Goal: Use online tool/utility: Utilize a website feature to perform a specific function

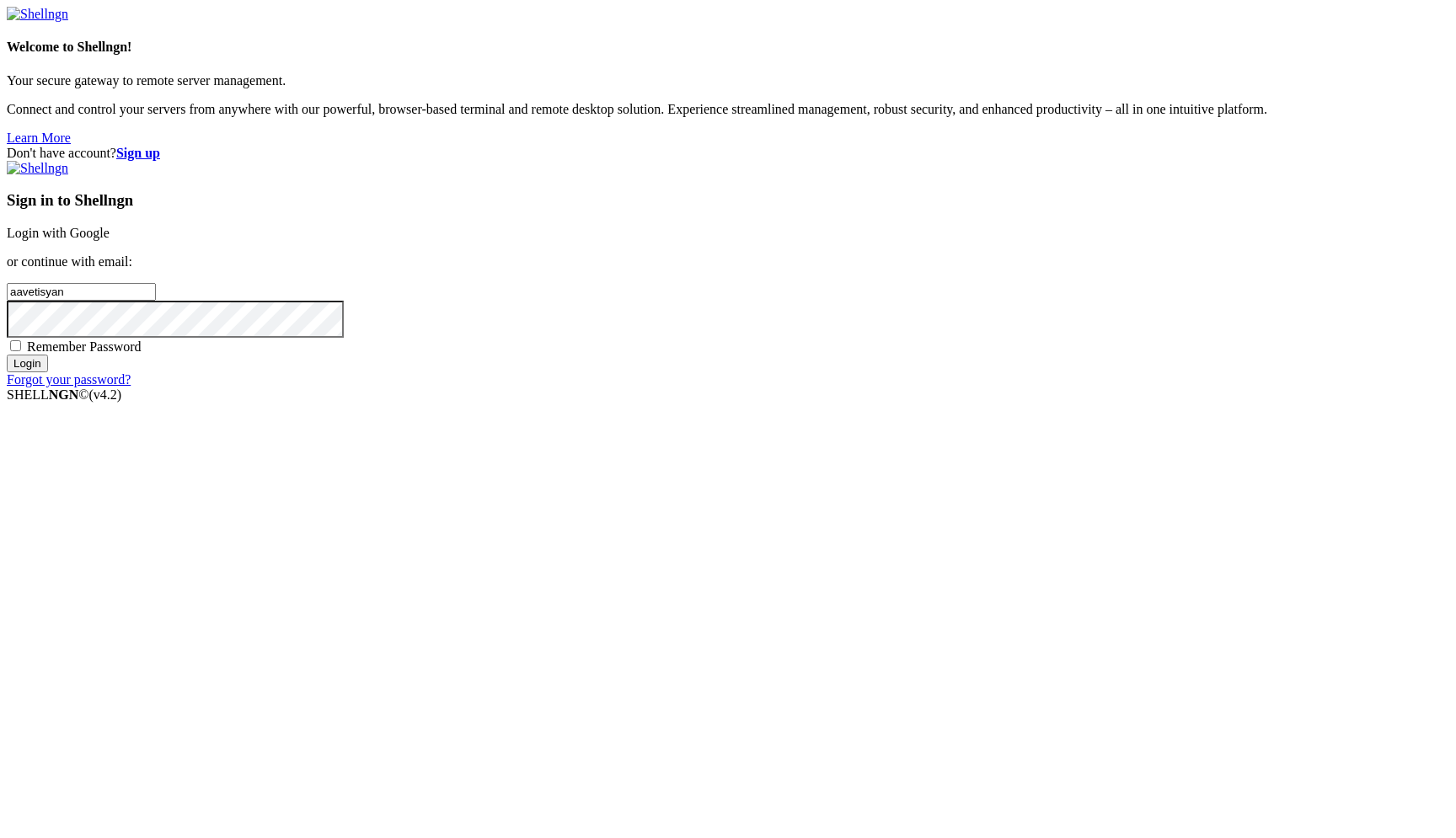
click at [109, 240] on link "Login with Google" at bounding box center [57, 232] width 103 height 14
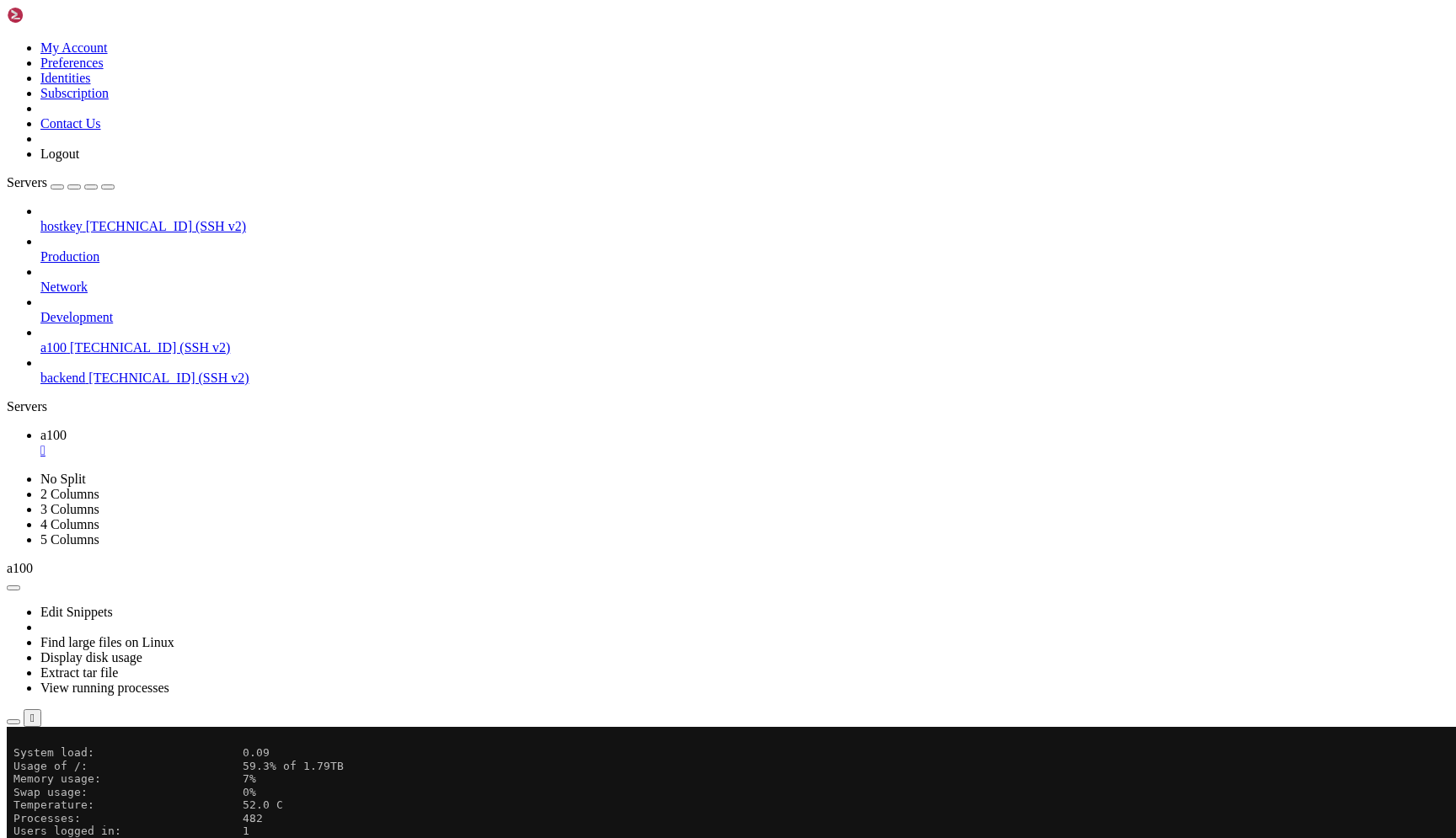
scroll to position [156, 0]
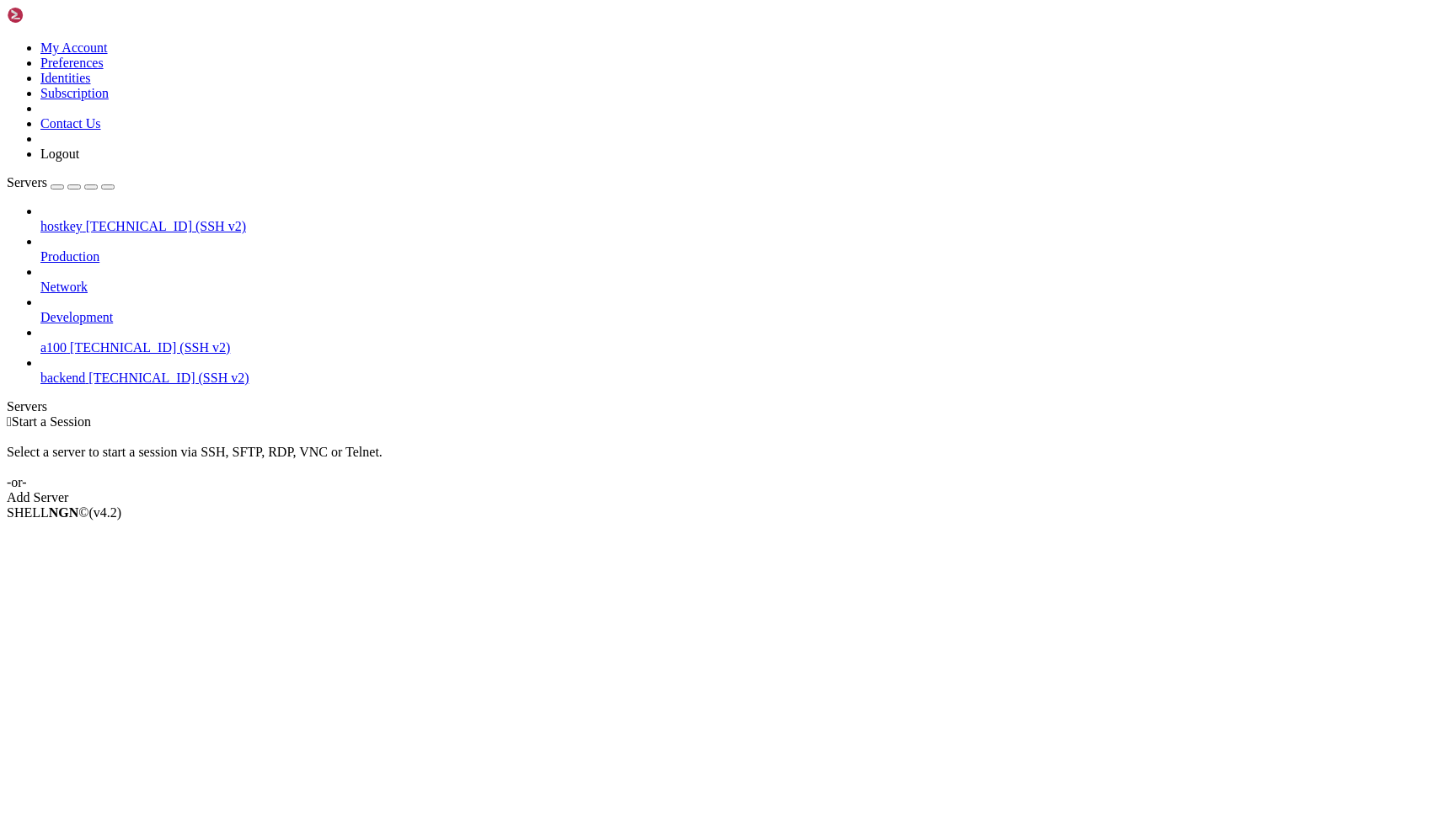
click at [128, 340] on span "[TECHNICAL_ID] (SSH v2)" at bounding box center [150, 346] width 160 height 14
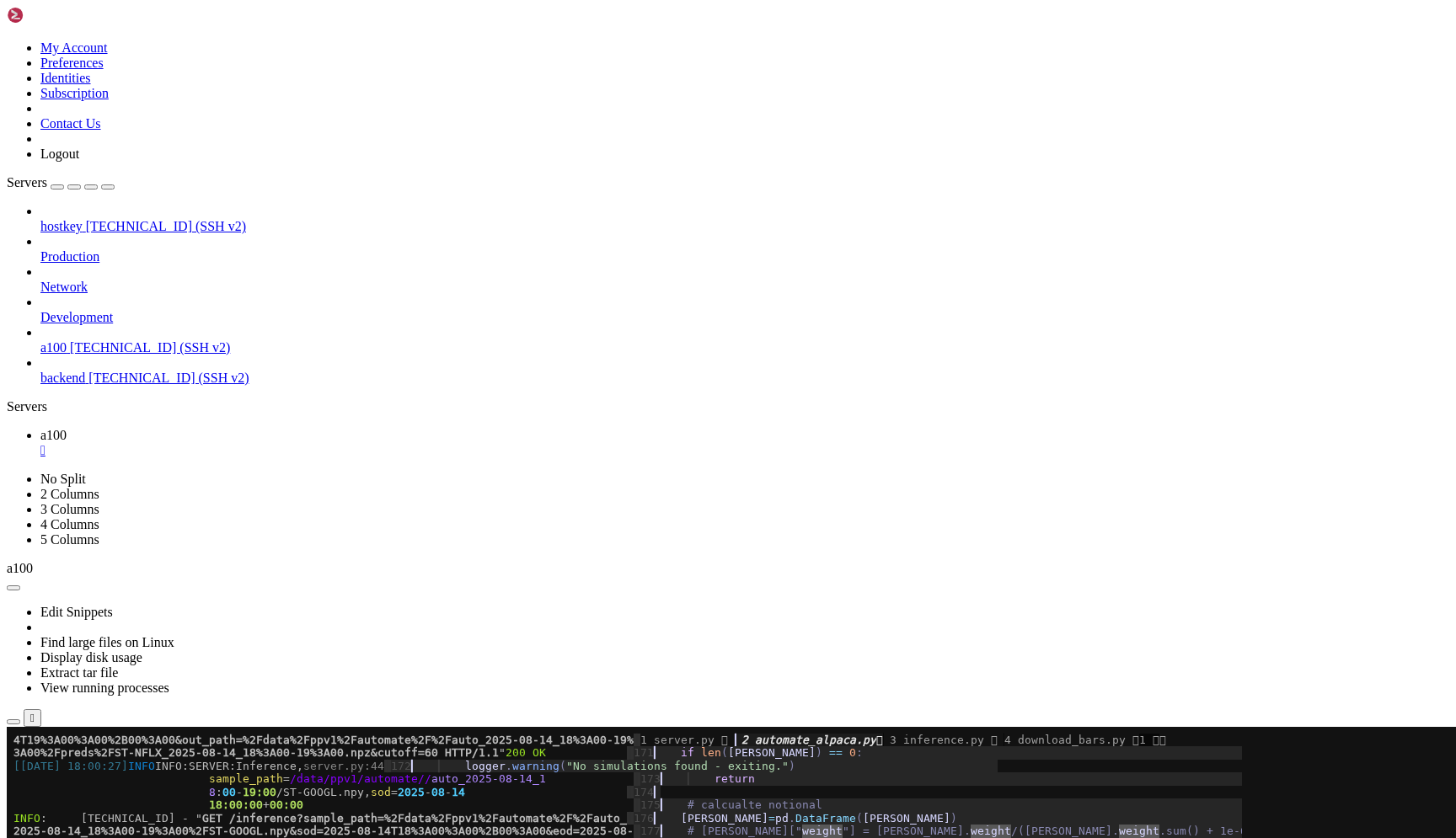
click at [420, 837] on span "14T19%3A00%3A00%2B00%3A00&out_path=%2Fdata%2Fppv1%2Fautomate%2F%2Fauto_2025-08-…" at bounding box center [324, 844] width 620 height 13
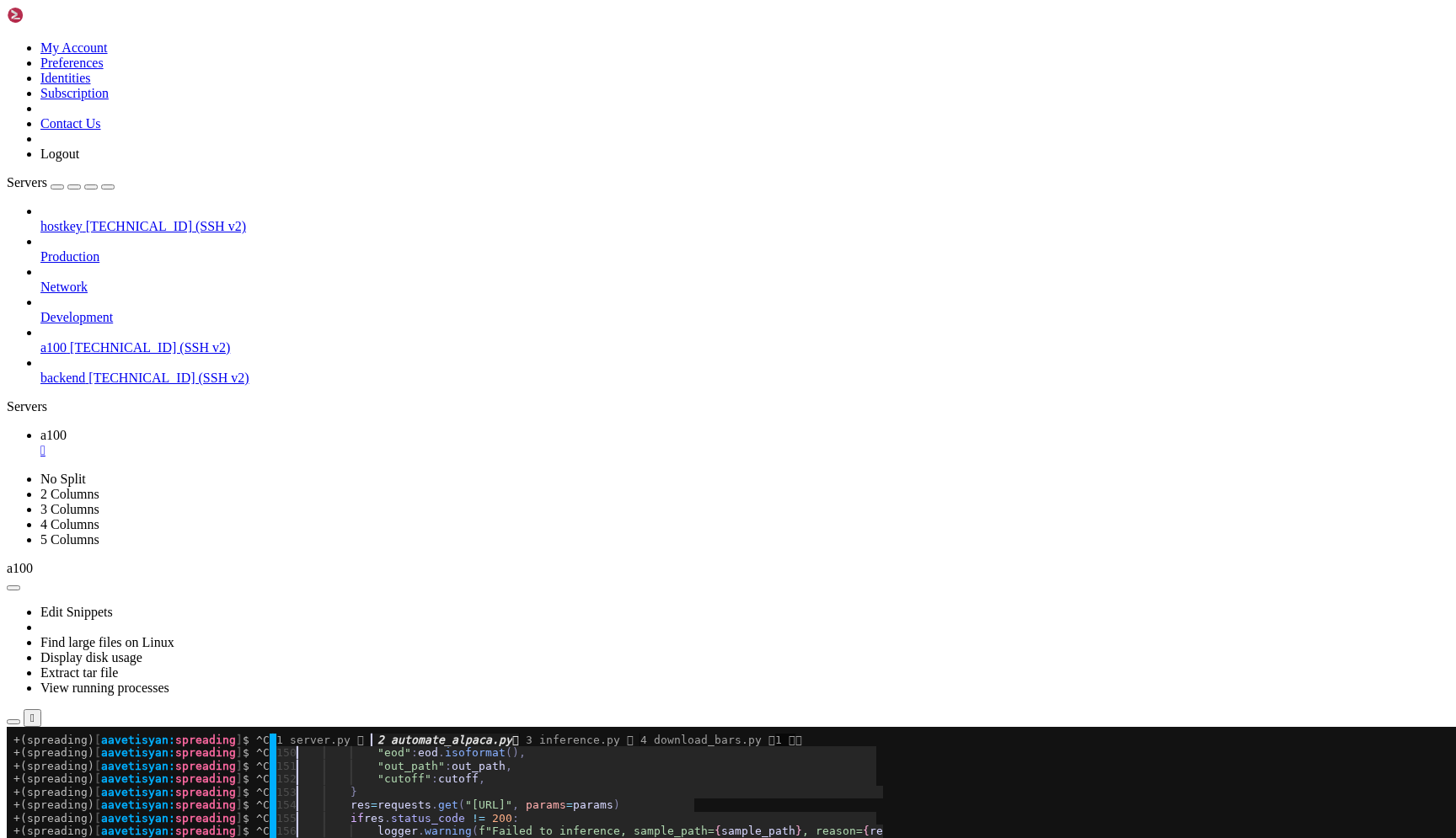
click at [385, 815] on x-row "+(spreading) [ aavetisyan: spreading ] $ ^C │ 155 ▎ ▎ if res . status_code != 2…" at bounding box center [628, 819] width 1229 height 13
click at [418, 837] on x-row "+(spreading) [ aavetisyan: spreading ] $ python ./scripts/server.py --config_pa…" at bounding box center [628, 844] width 1229 height 13
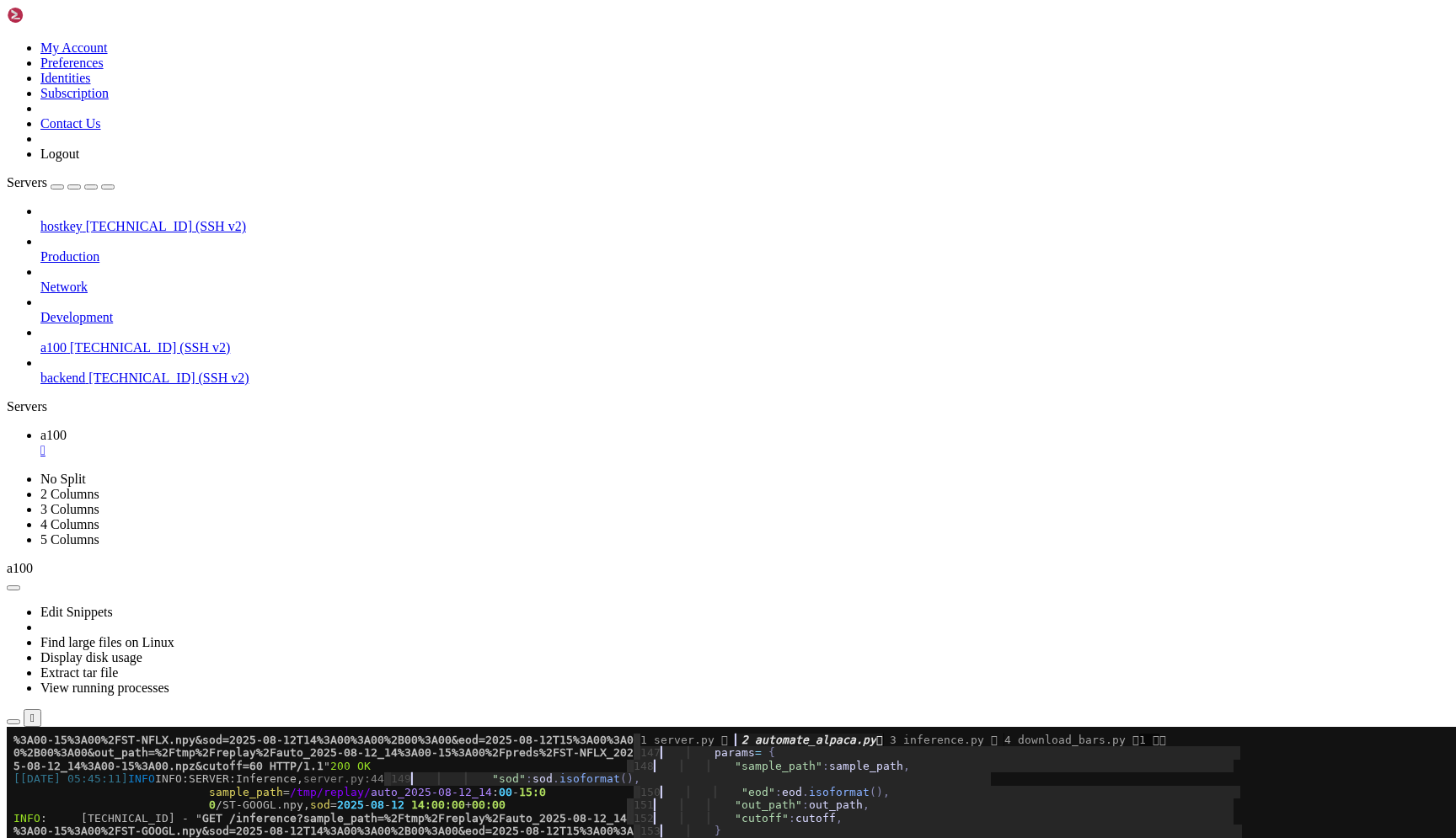
paste textarea "total = ([PERSON_NAME].op * [PERSON_NAME].qty).sum()"
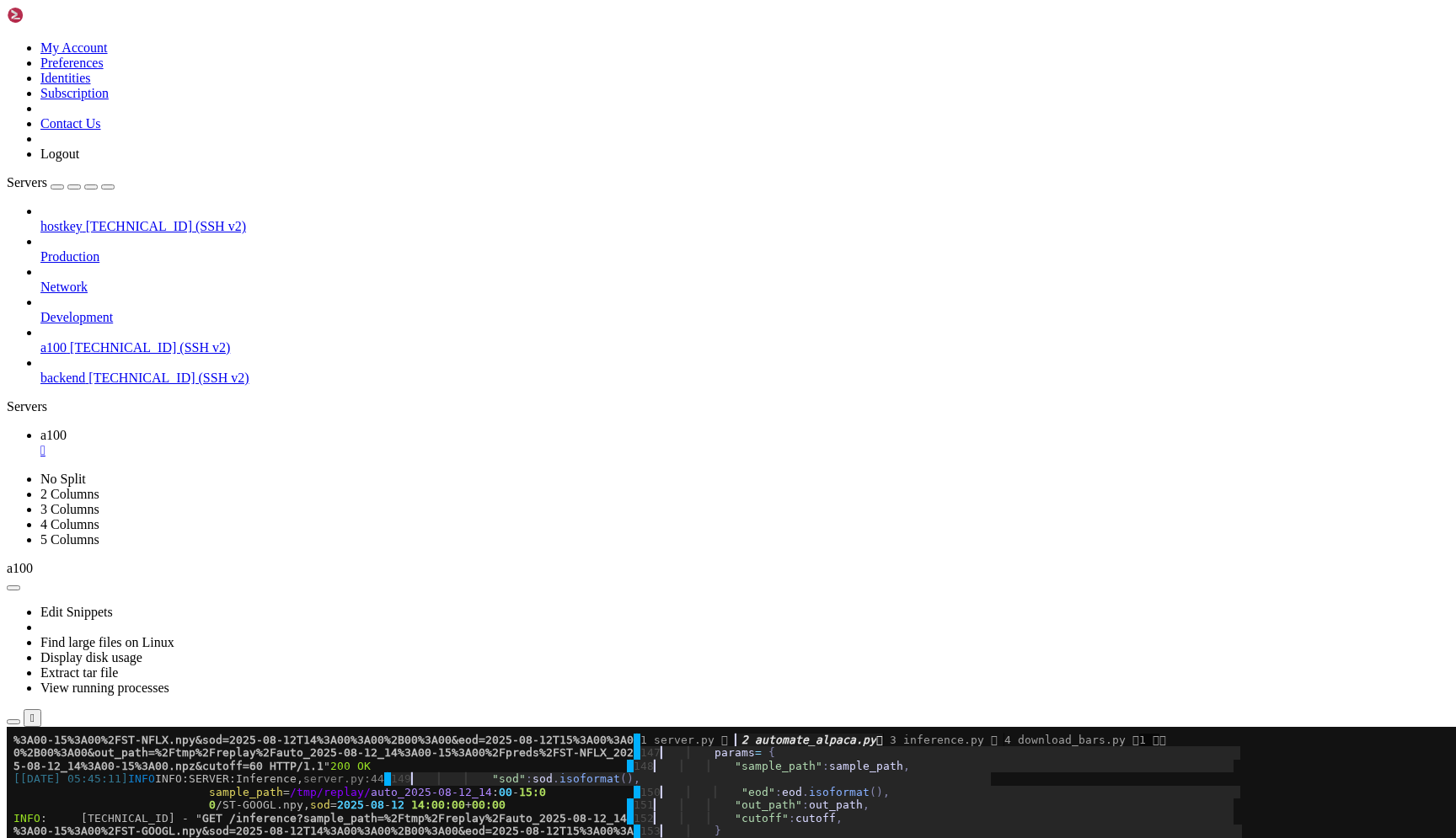
type textarea "total = ([PERSON_NAME].op * [PERSON_NAME].qty).sum()"
